Goal: Task Accomplishment & Management: Manage account settings

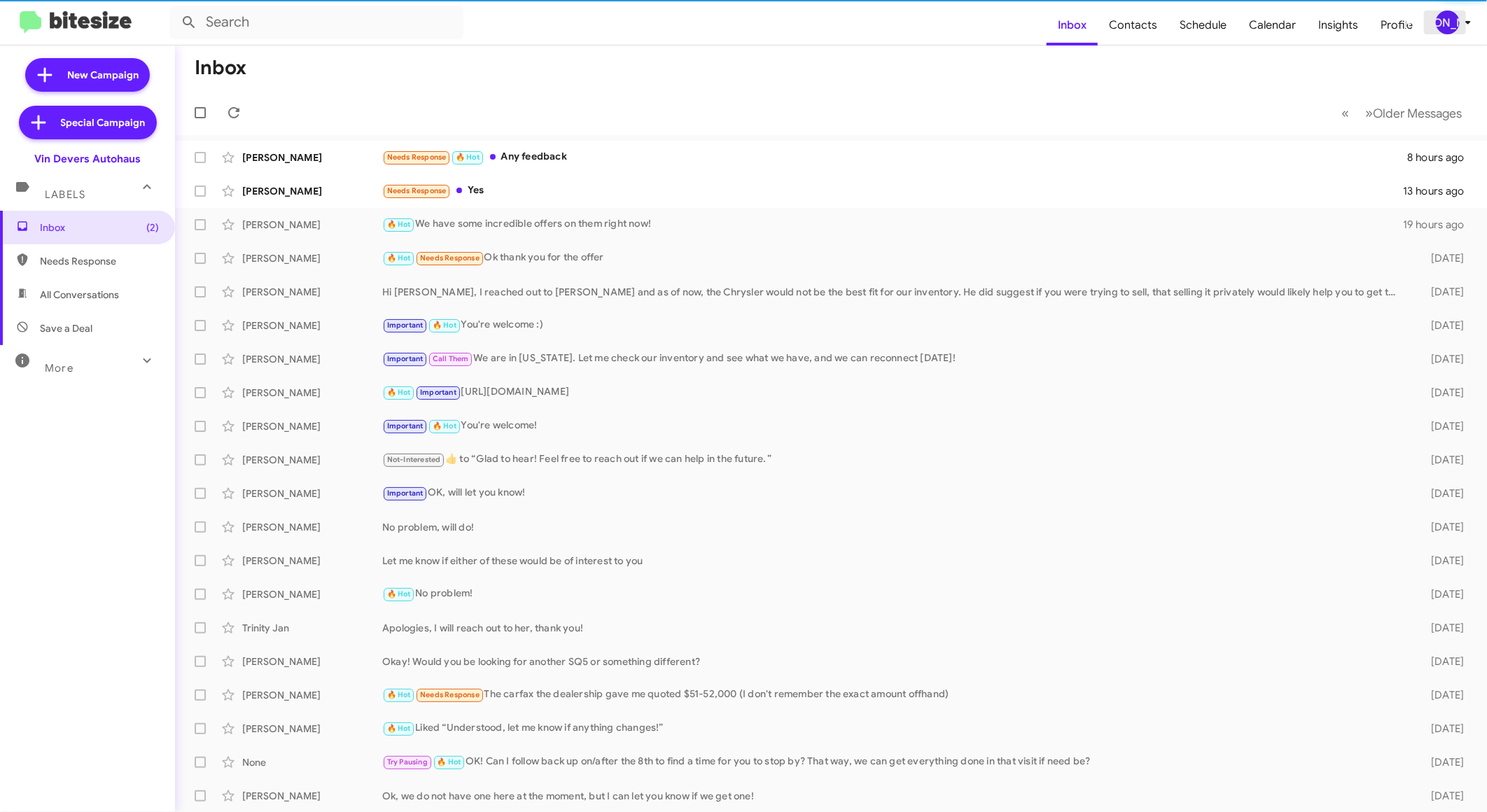
click at [1454, 23] on div "[PERSON_NAME]" at bounding box center [1447, 22] width 24 height 24
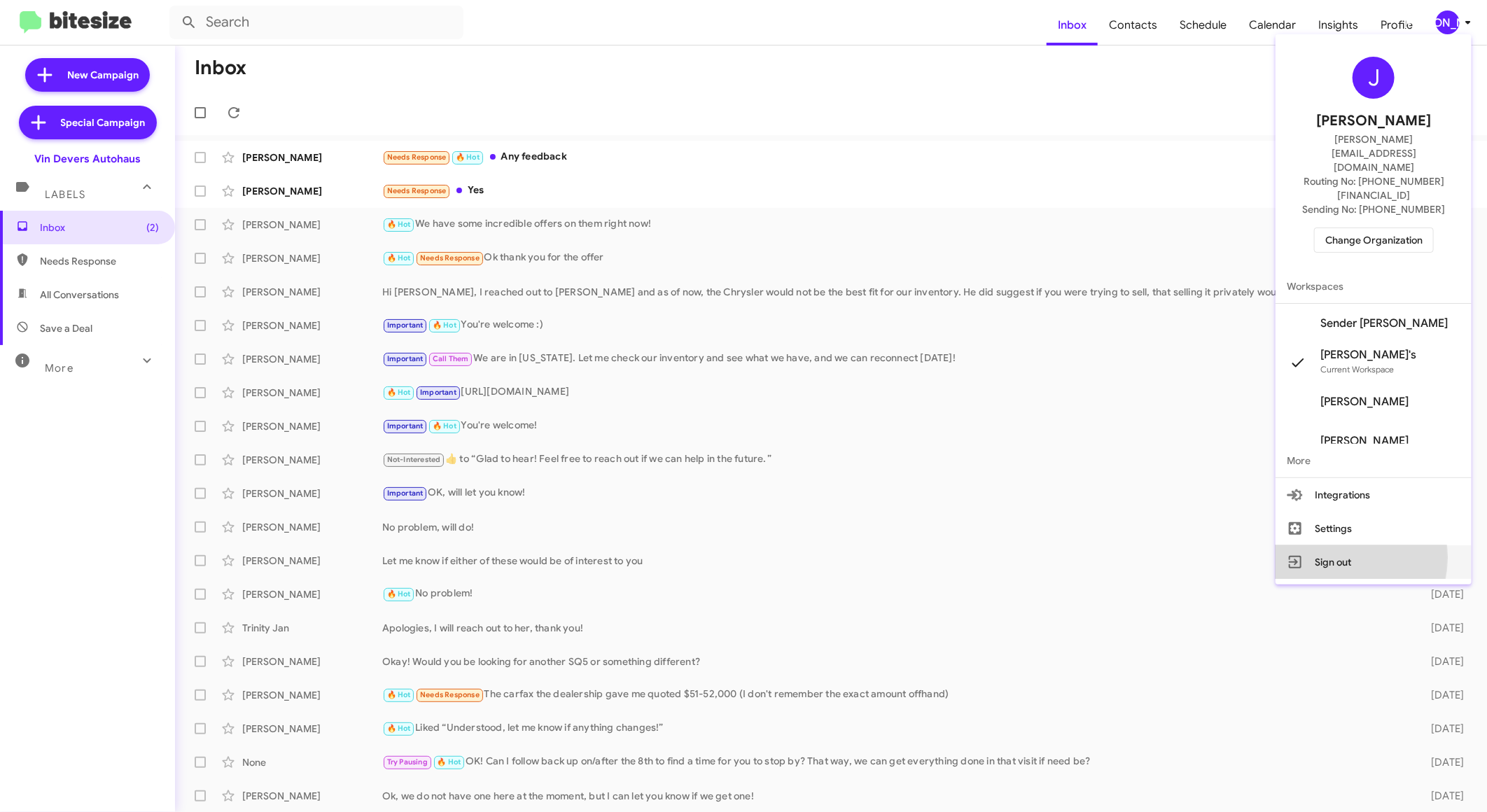
click at [1350, 545] on button "Sign out" at bounding box center [1374, 562] width 196 height 33
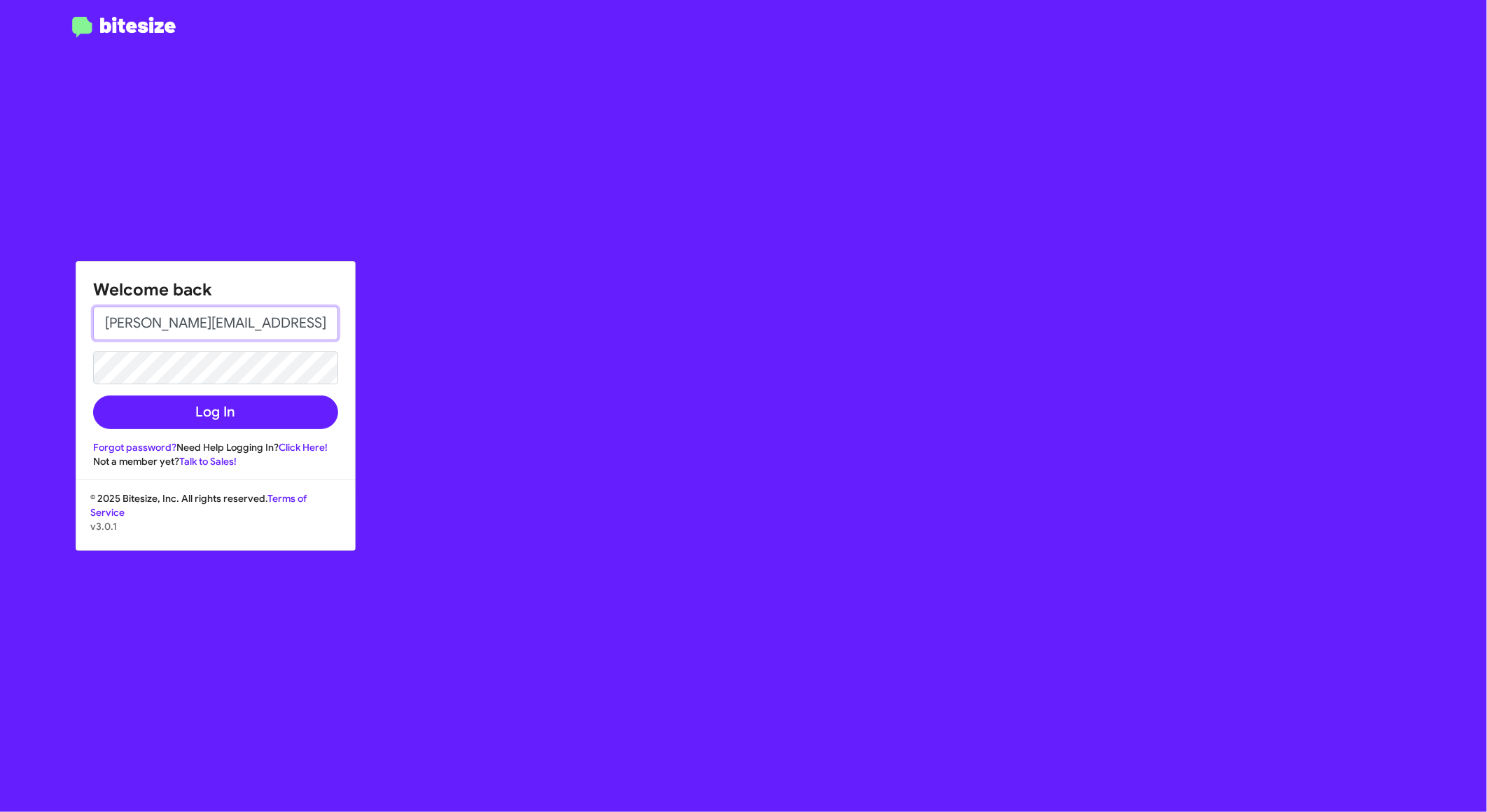
click at [290, 330] on input "[PERSON_NAME][EMAIL_ADDRESS][DOMAIN_NAME]" at bounding box center [215, 323] width 245 height 33
click at [282, 333] on input "[PERSON_NAME][EMAIL_ADDRESS][DOMAIN_NAME]" at bounding box center [215, 323] width 245 height 33
type input "[EMAIL_ADDRESS][DOMAIN_NAME]"
click at [93, 395] on button "Log In" at bounding box center [215, 412] width 245 height 33
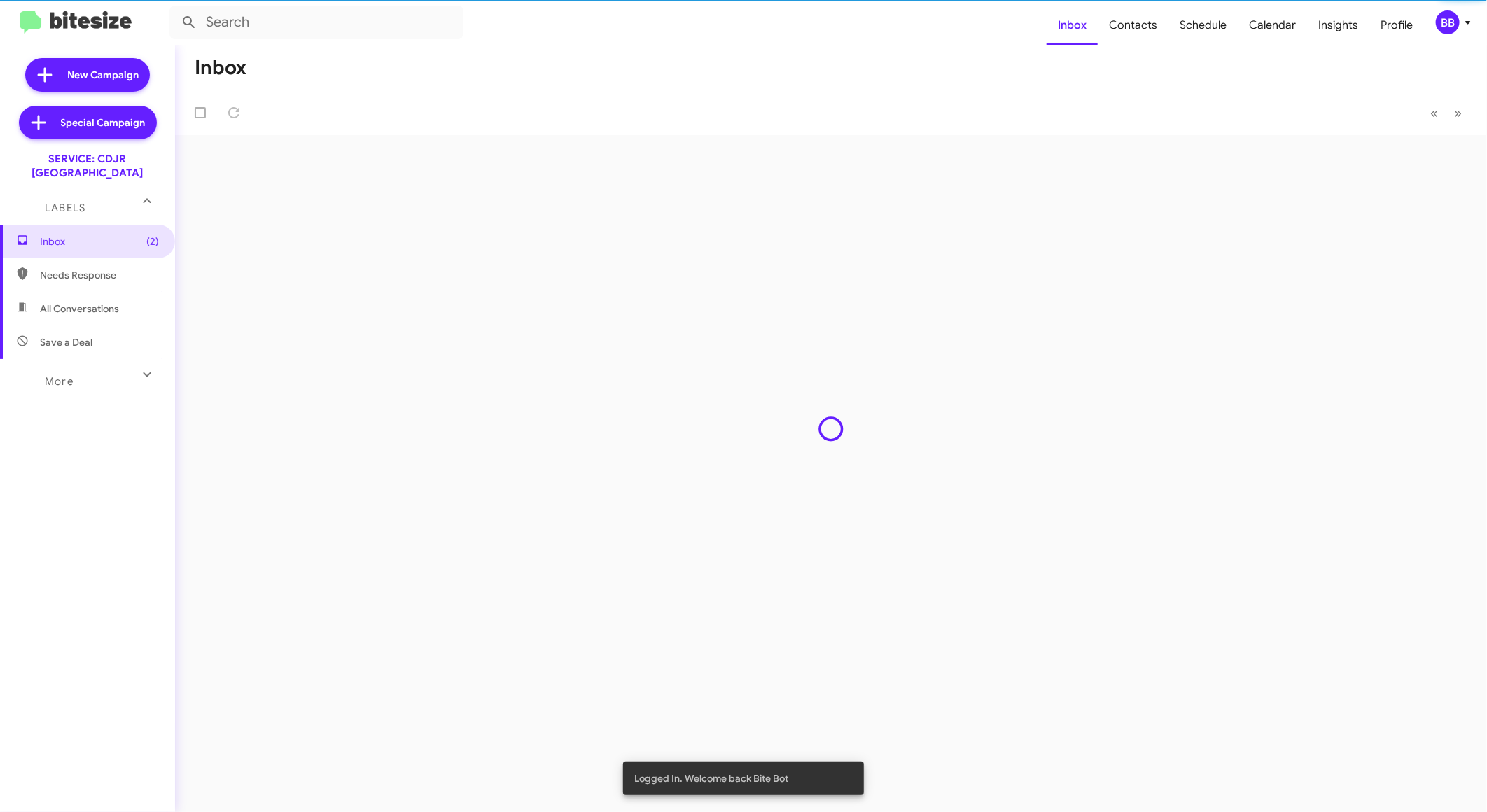
click at [668, 177] on div "Inbox « Previous » Next" at bounding box center [831, 429] width 1312 height 766
